Goal: Task Accomplishment & Management: Manage account settings

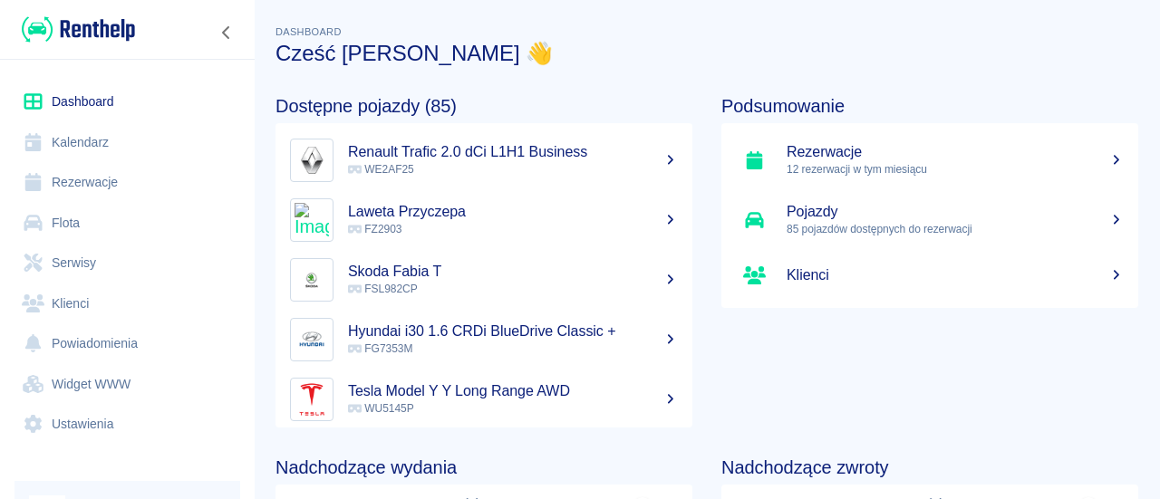
click at [117, 225] on link "Flota" at bounding box center [128, 223] width 226 height 41
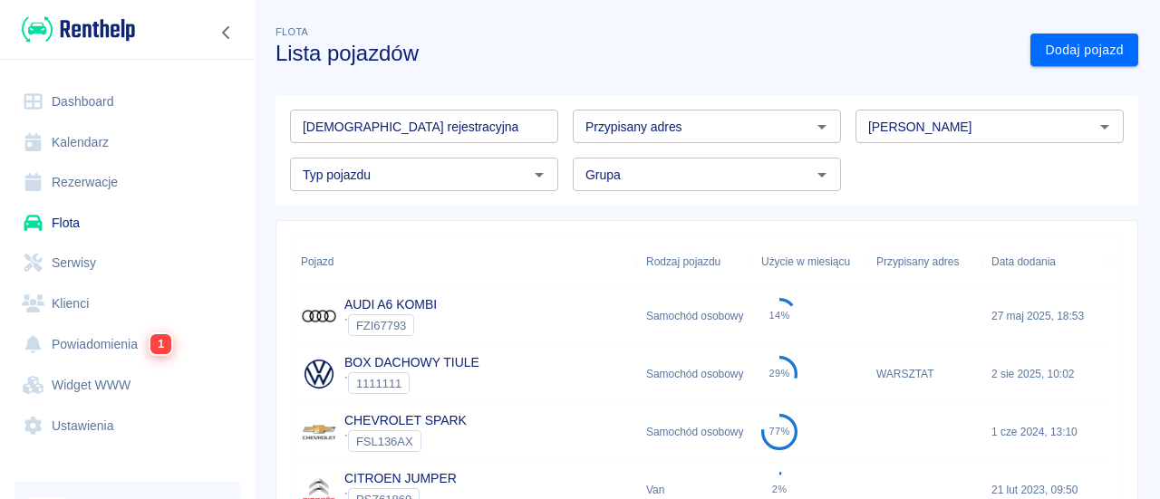
click at [393, 137] on input "[DEMOGRAPHIC_DATA] rejestracyjna" at bounding box center [424, 127] width 268 height 34
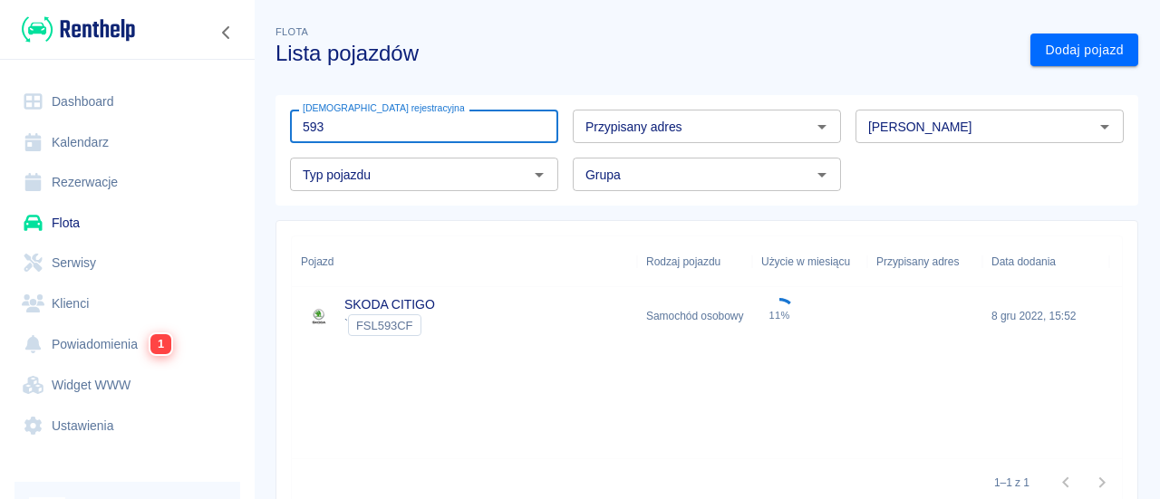
type input "593"
drag, startPoint x: 471, startPoint y: 309, endPoint x: 538, endPoint y: 272, distance: 76.7
click at [472, 309] on div "SKODA CITIGO ` FSL593CF" at bounding box center [464, 316] width 345 height 58
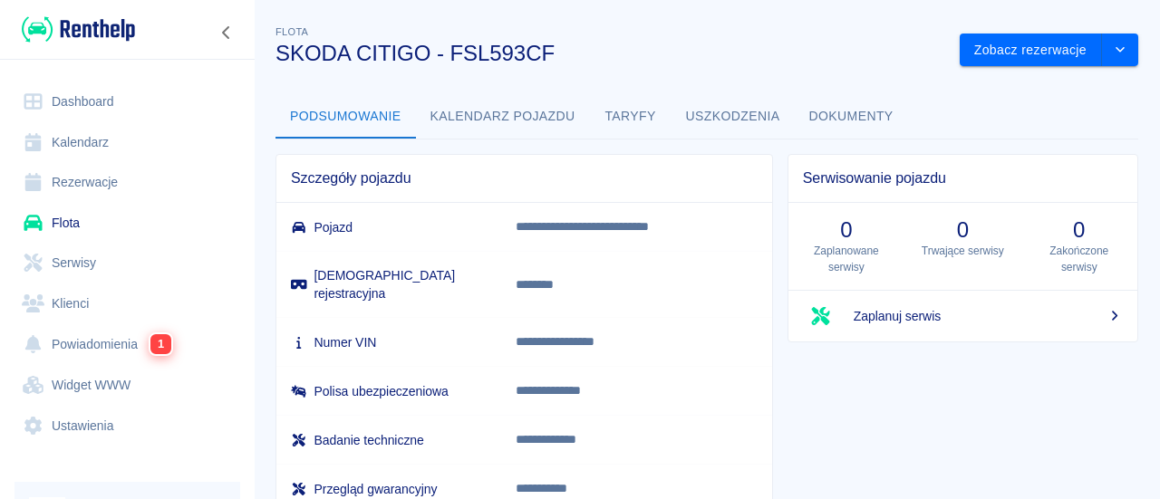
click at [817, 128] on button "Dokumenty" at bounding box center [851, 117] width 113 height 44
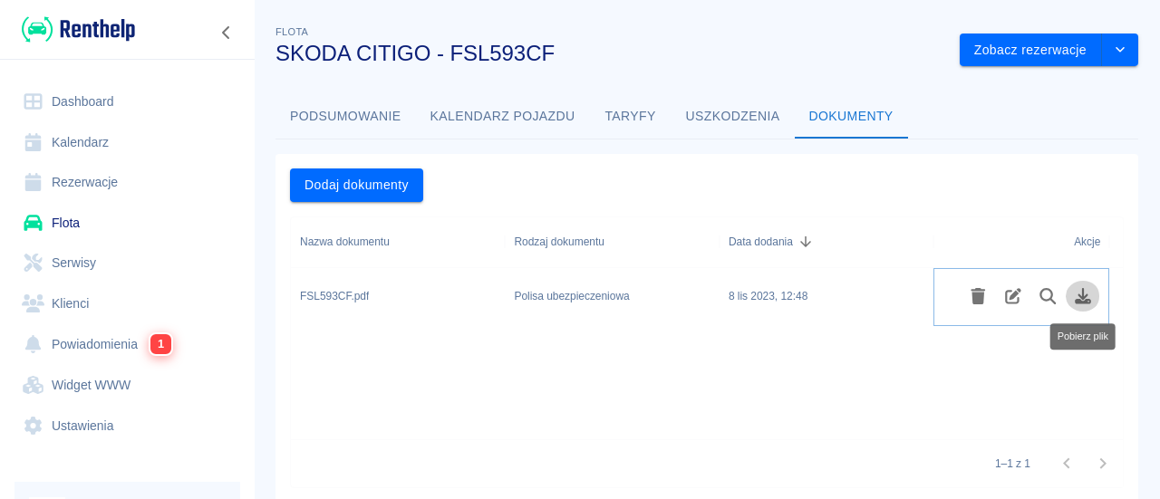
click at [1076, 296] on icon "Pobierz plik" at bounding box center [1083, 296] width 21 height 16
click at [176, 221] on link "Flota" at bounding box center [128, 223] width 226 height 41
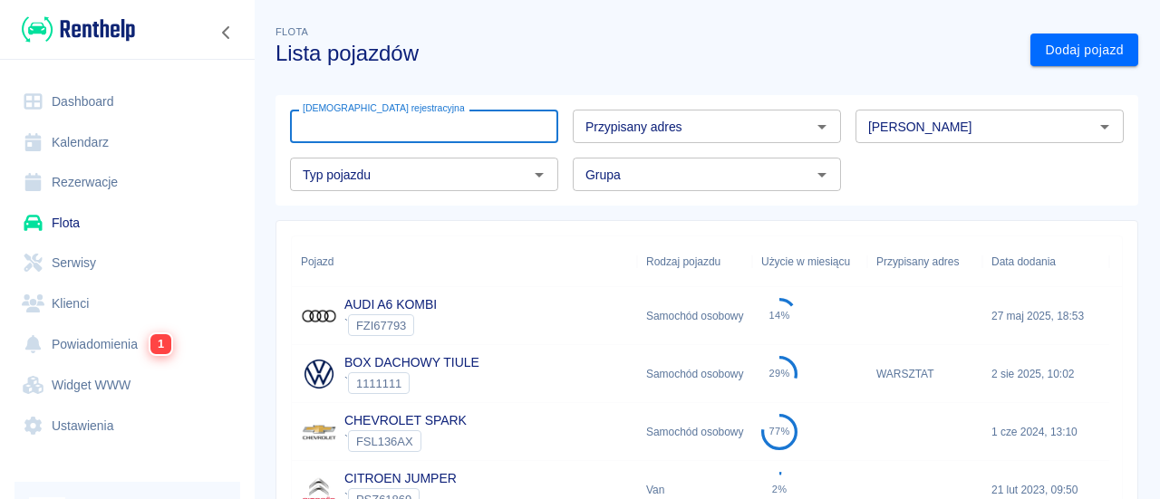
click at [372, 128] on input "[DEMOGRAPHIC_DATA] rejestracyjna" at bounding box center [424, 127] width 268 height 34
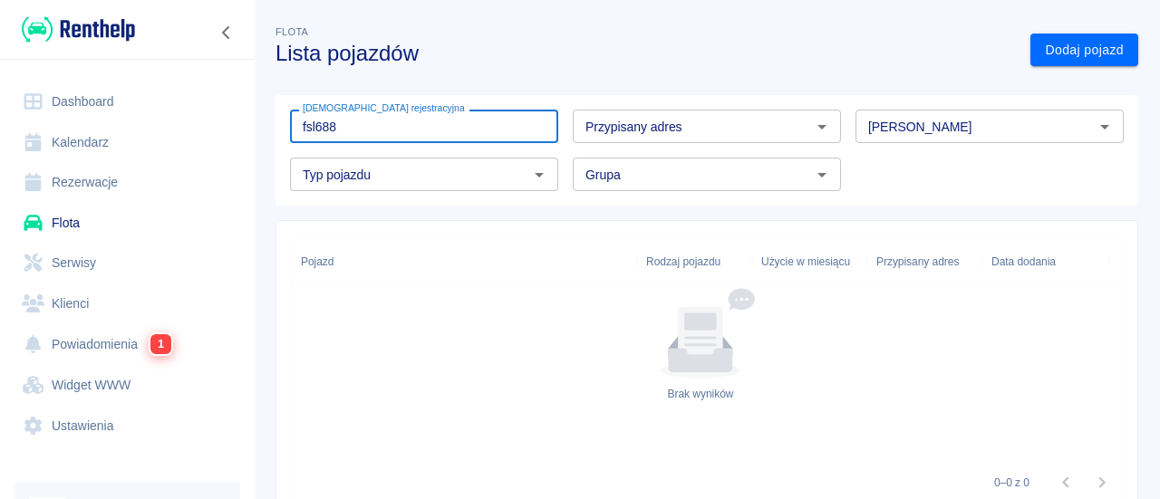
type input "fsl688"
click at [128, 229] on link "Flota" at bounding box center [128, 223] width 226 height 41
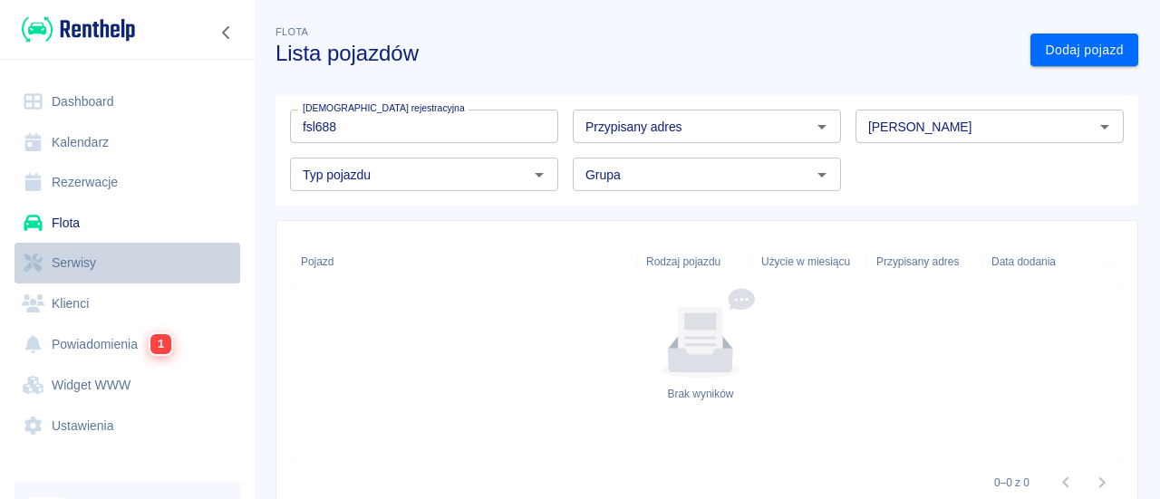
click at [154, 261] on link "Serwisy" at bounding box center [128, 263] width 226 height 41
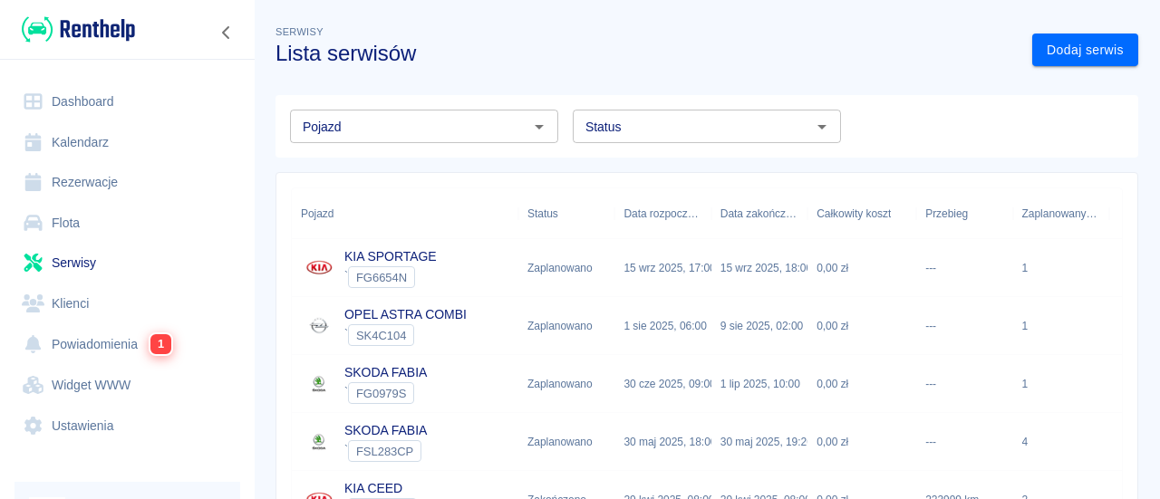
click at [116, 217] on link "Flota" at bounding box center [128, 223] width 226 height 41
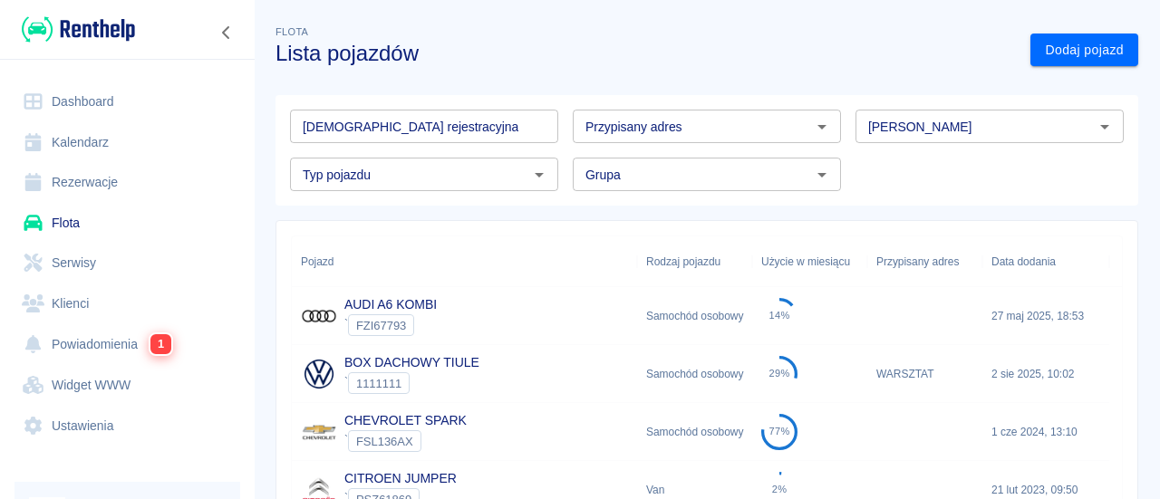
click at [345, 126] on input "[DEMOGRAPHIC_DATA] rejestracyjna" at bounding box center [424, 127] width 268 height 34
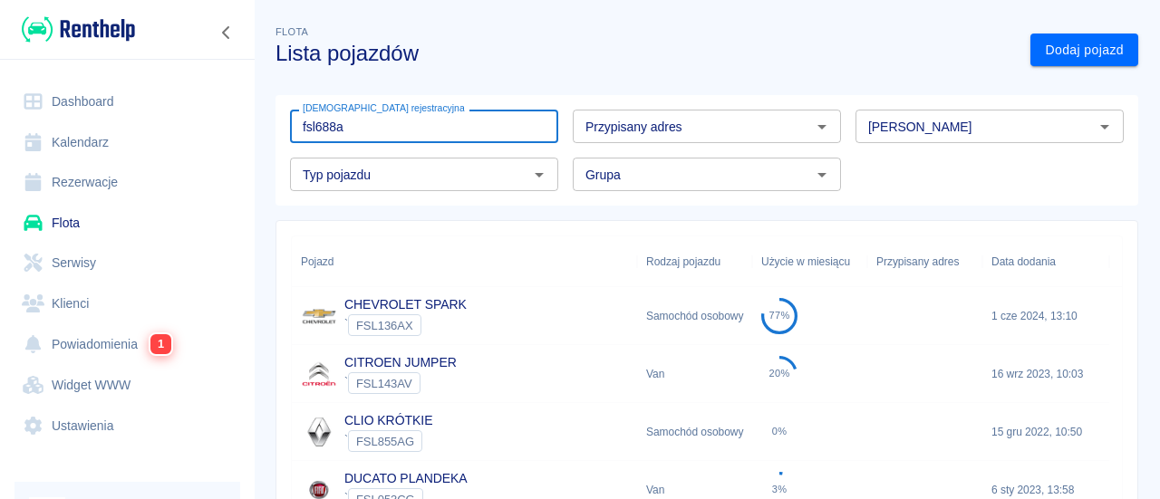
type input "fsl688au"
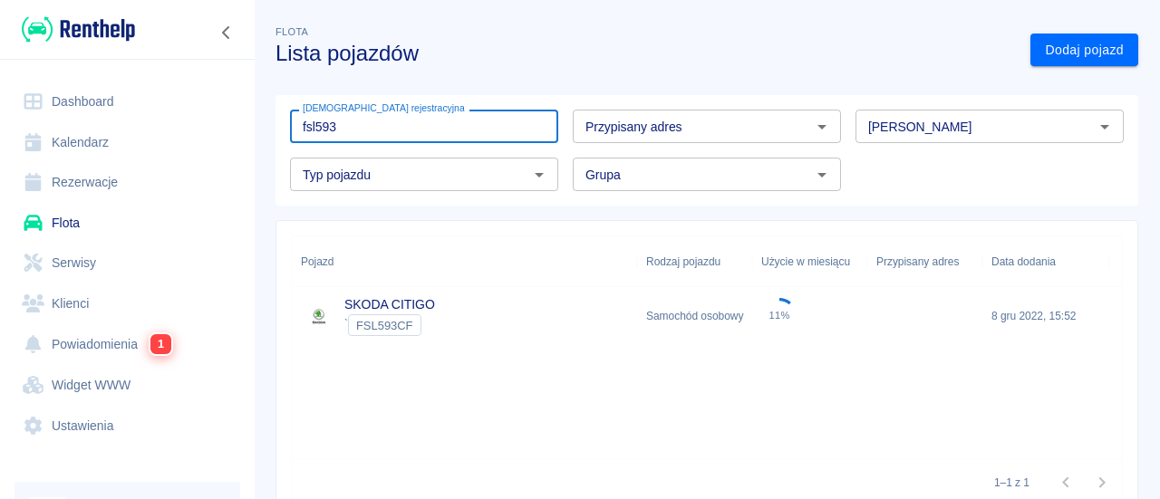
type input "fsl593"
click at [468, 333] on div "SKODA CITIGO ` FSL593CF" at bounding box center [464, 316] width 345 height 58
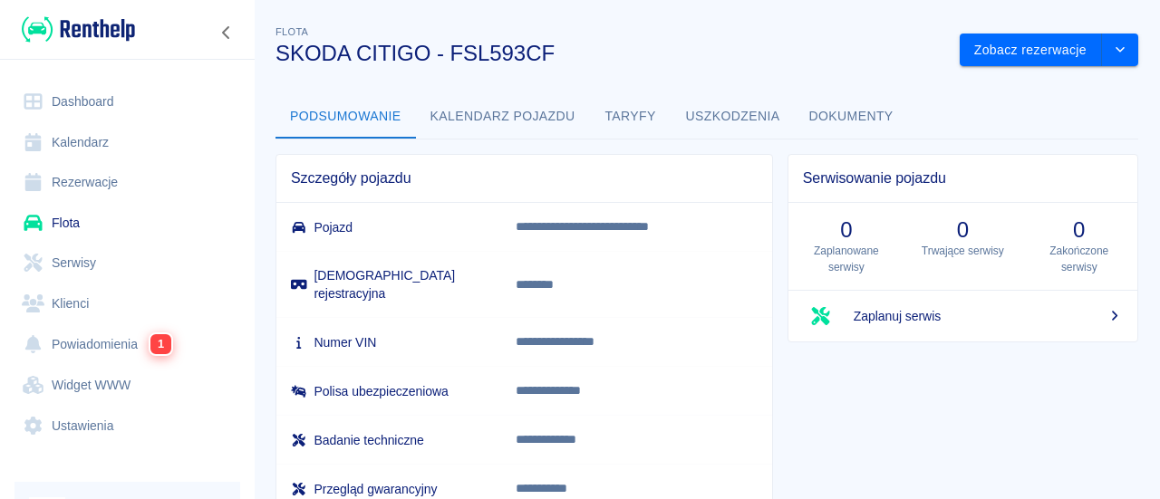
click at [803, 104] on button "Dokumenty" at bounding box center [851, 117] width 113 height 44
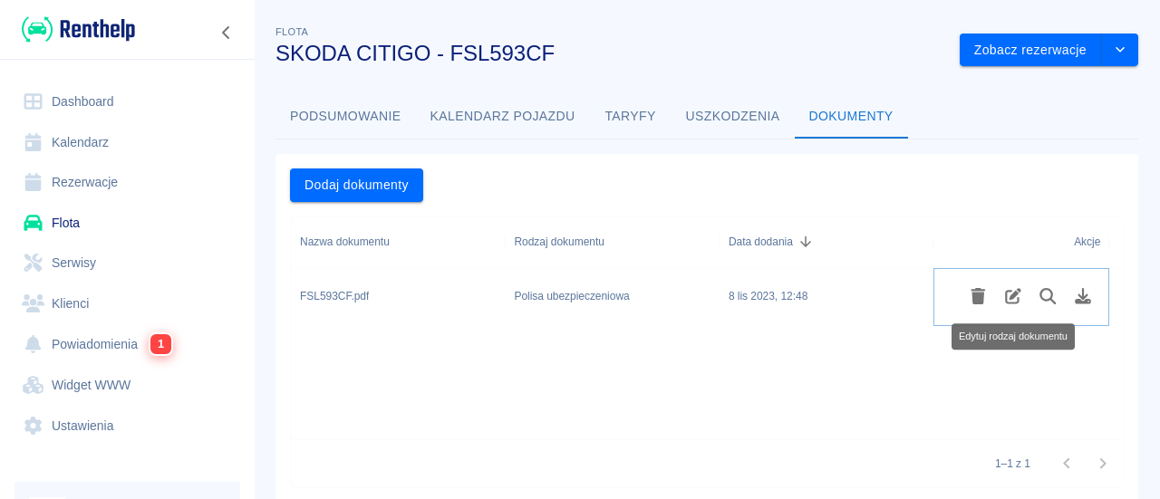
click at [975, 293] on icon "Usuń plik" at bounding box center [979, 296] width 15 height 16
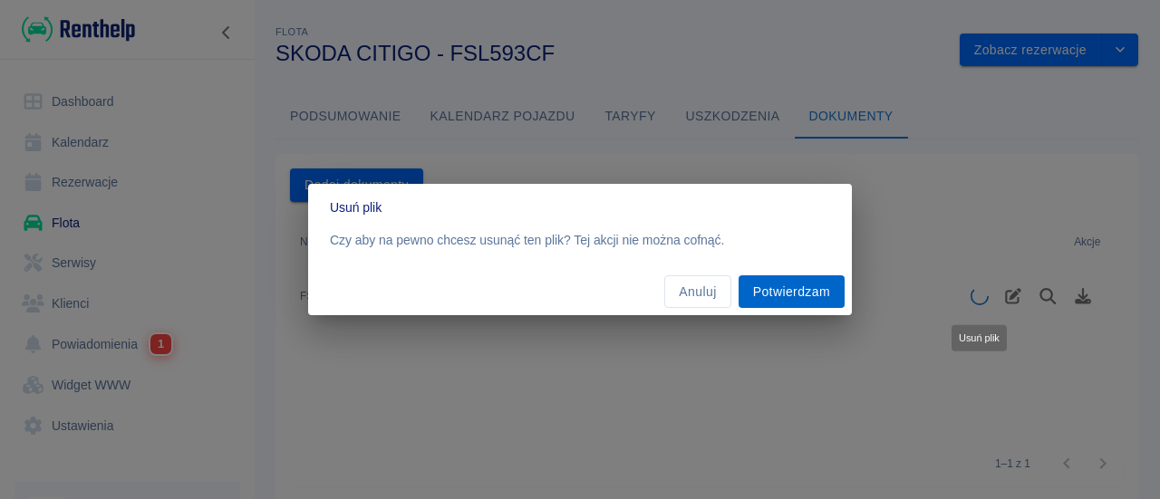
click at [759, 284] on button "Potwierdzam" at bounding box center [792, 293] width 106 height 34
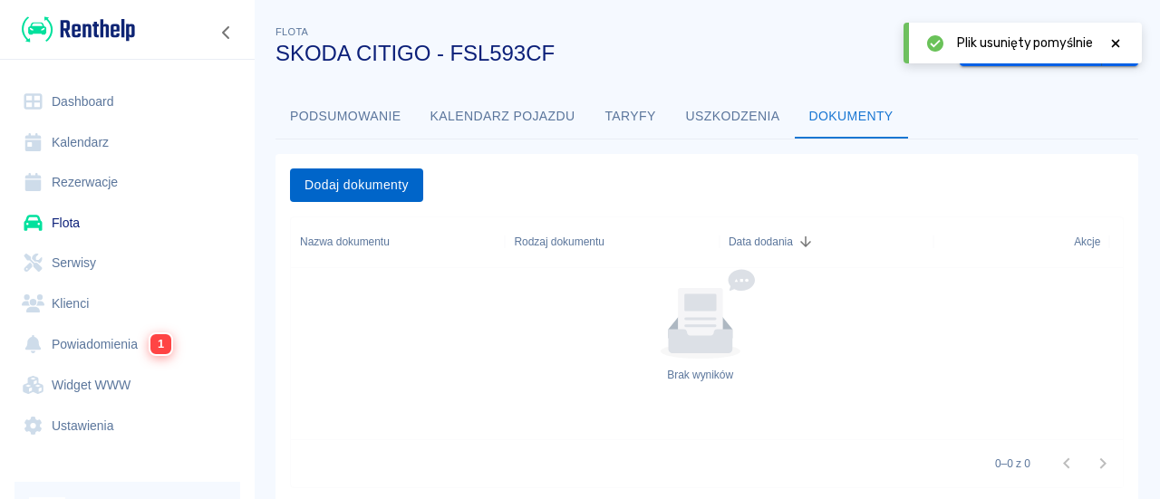
click at [352, 188] on button "Dodaj dokumenty" at bounding box center [356, 186] width 133 height 34
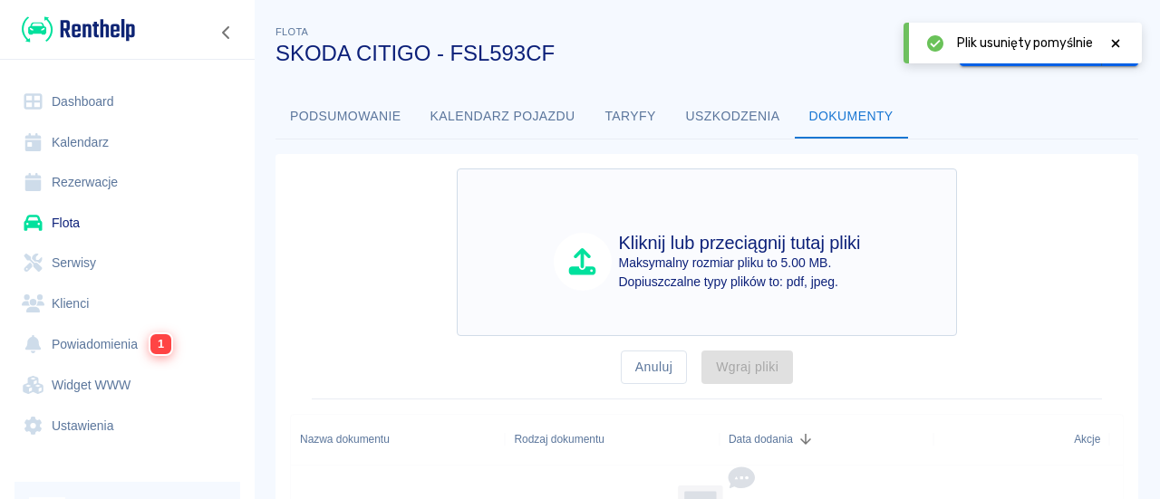
click at [643, 215] on div "Kliknij lub przeciągnij tutaj pliki Maksymalny rozmiar pliku to 5.00 MB. Dopius…" at bounding box center [707, 253] width 500 height 168
type input "C:\fakepath\Certyfikat_OC_duplikat (2).pdf"
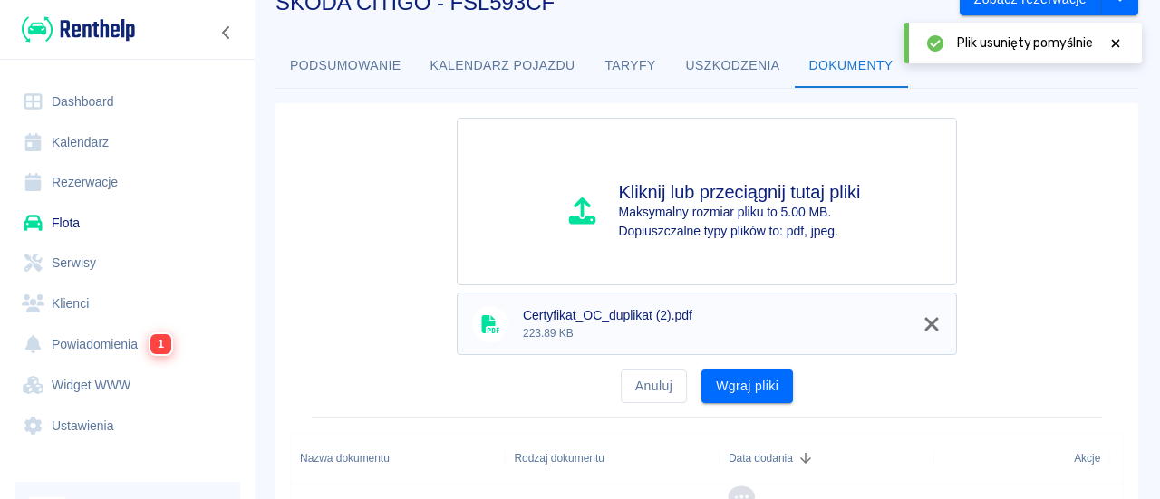
scroll to position [91, 0]
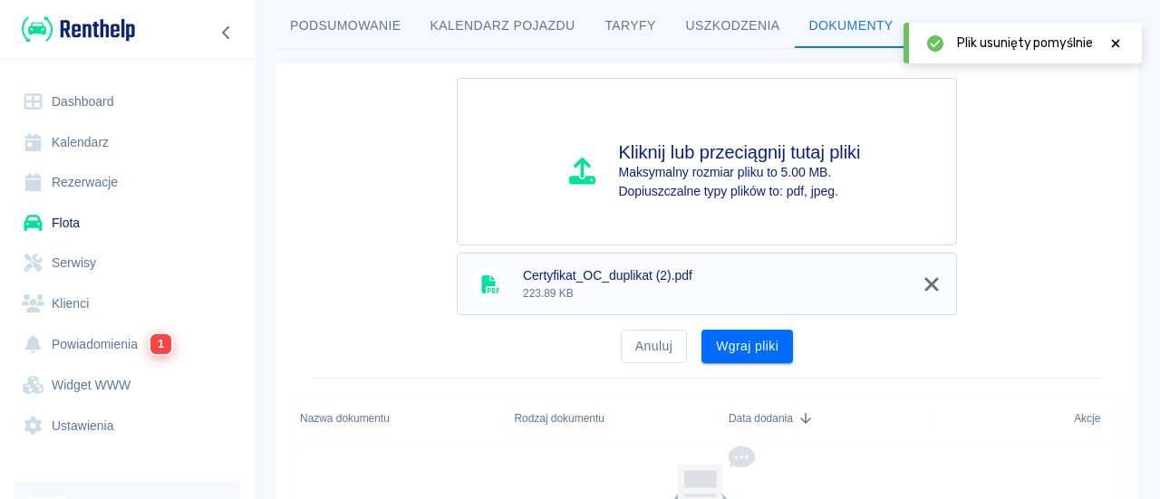
click at [750, 351] on button "Wgraj pliki" at bounding box center [747, 347] width 92 height 34
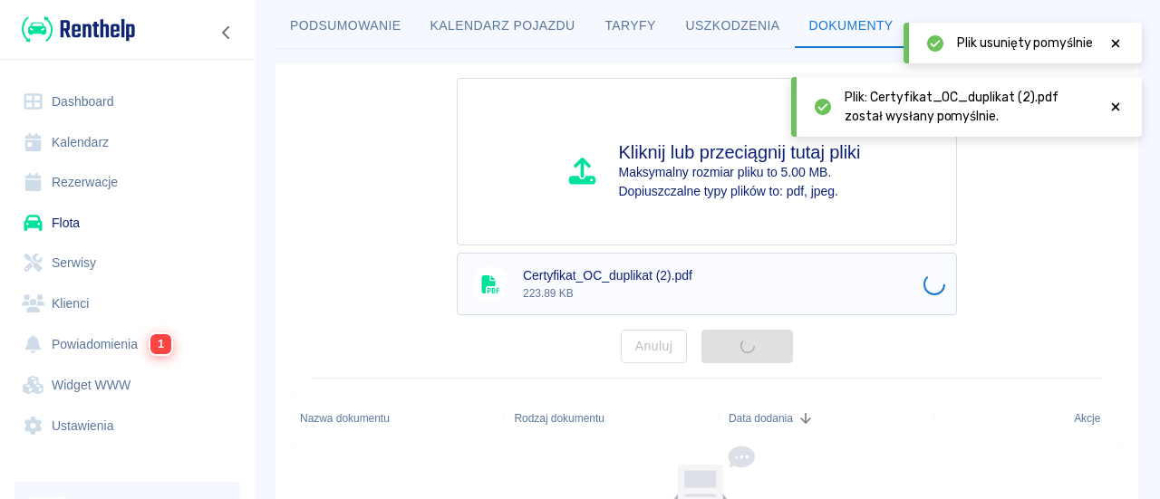
scroll to position [54, 0]
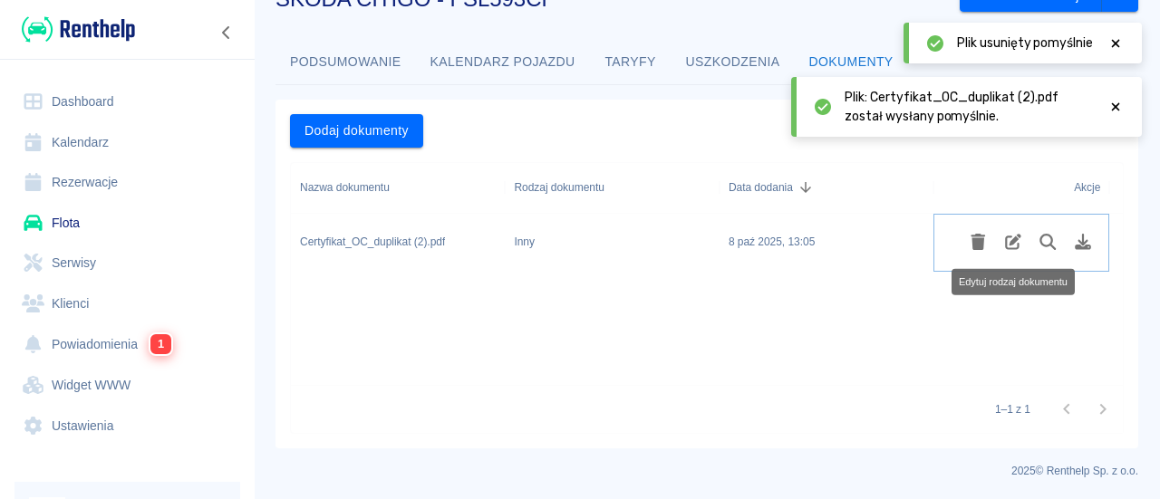
click at [1005, 244] on icon "Edytuj rodzaj dokumentu" at bounding box center [1013, 242] width 16 height 16
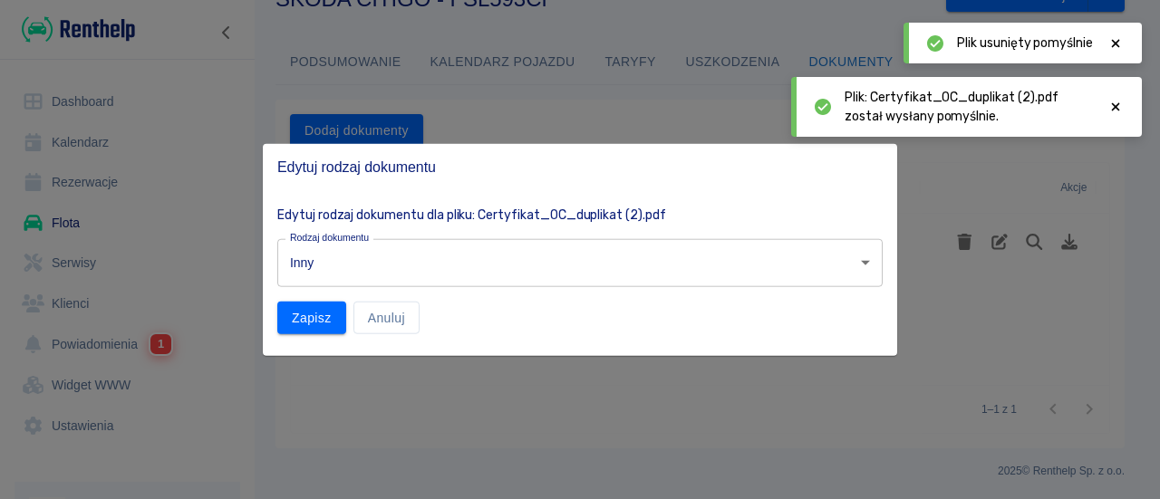
click at [429, 272] on body "Używamy plików Cookies, by zapewnić Ci najlepsze możliwe doświadczenie. Aby dow…" at bounding box center [580, 249] width 1160 height 499
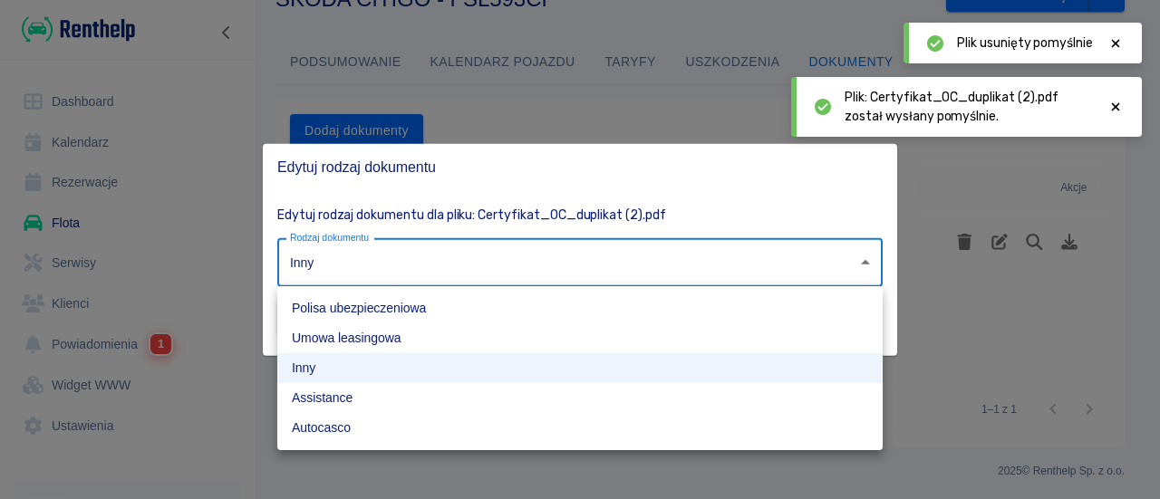
click at [330, 291] on ul "Polisa ubezpieczeniowa Umowa leasingowa Inny Assistance Autocasco" at bounding box center [579, 368] width 605 height 164
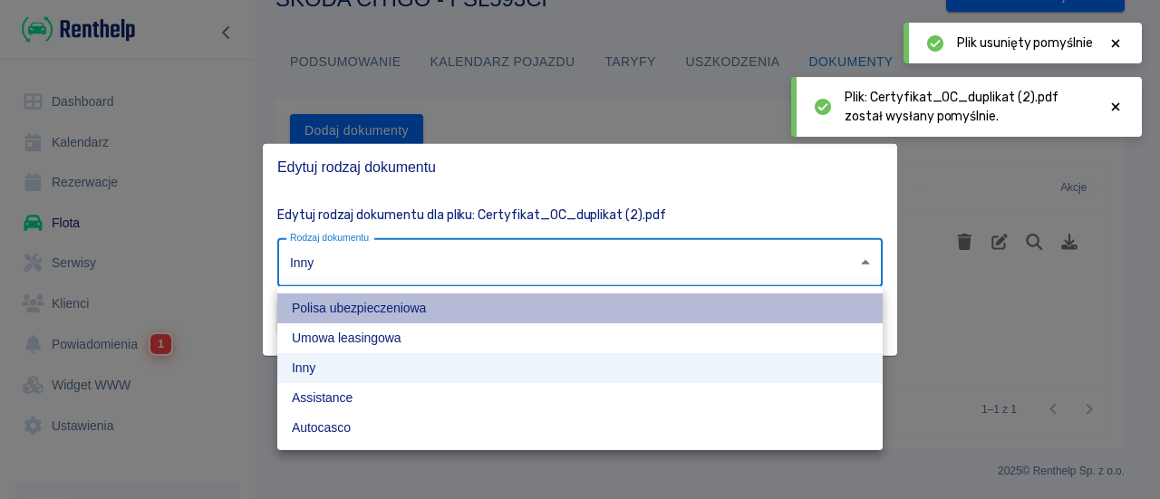
drag, startPoint x: 330, startPoint y: 298, endPoint x: 321, endPoint y: 302, distance: 9.8
click at [330, 299] on li "Polisa ubezpieczeniowa" at bounding box center [579, 309] width 605 height 30
type input "insurance-policy"
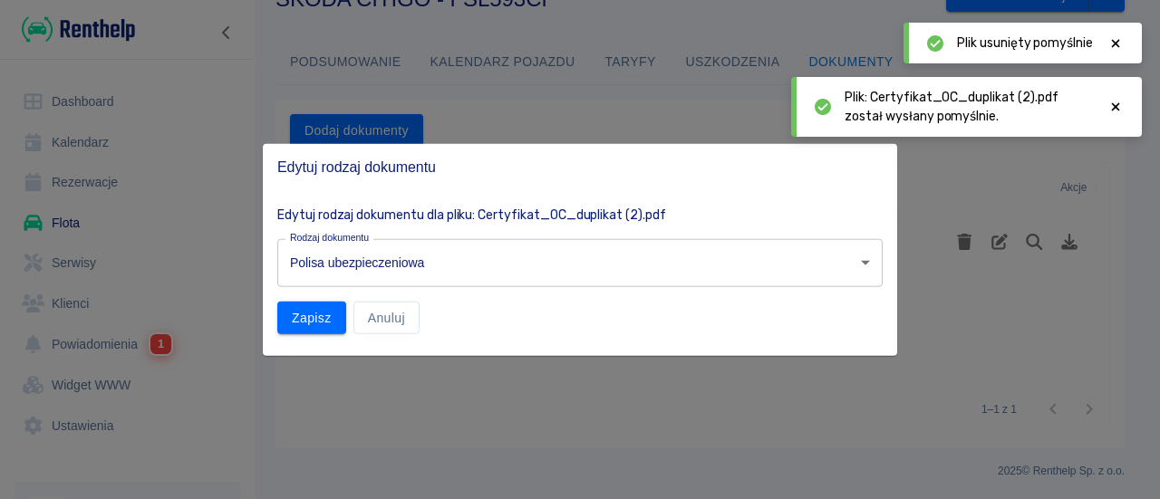
click at [305, 304] on div "Polisa ubezpieczeniowa Umowa leasingowa Inny Assistance Autocasco" at bounding box center [580, 249] width 1160 height 499
click at [310, 318] on button "Zapisz" at bounding box center [311, 318] width 69 height 34
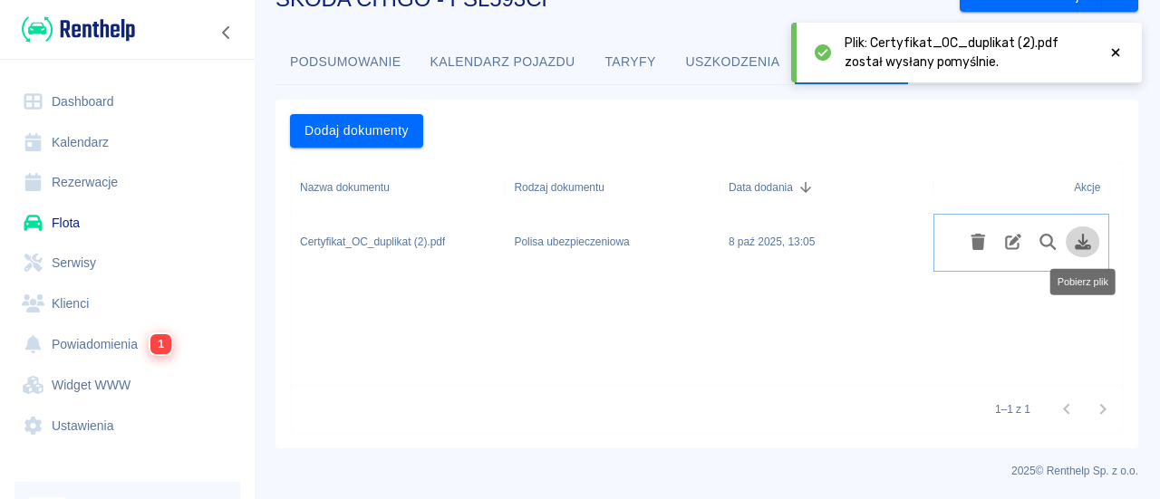
click at [1098, 241] on button "Pobierz plik" at bounding box center [1083, 242] width 35 height 31
